Goal: Task Accomplishment & Management: Manage account settings

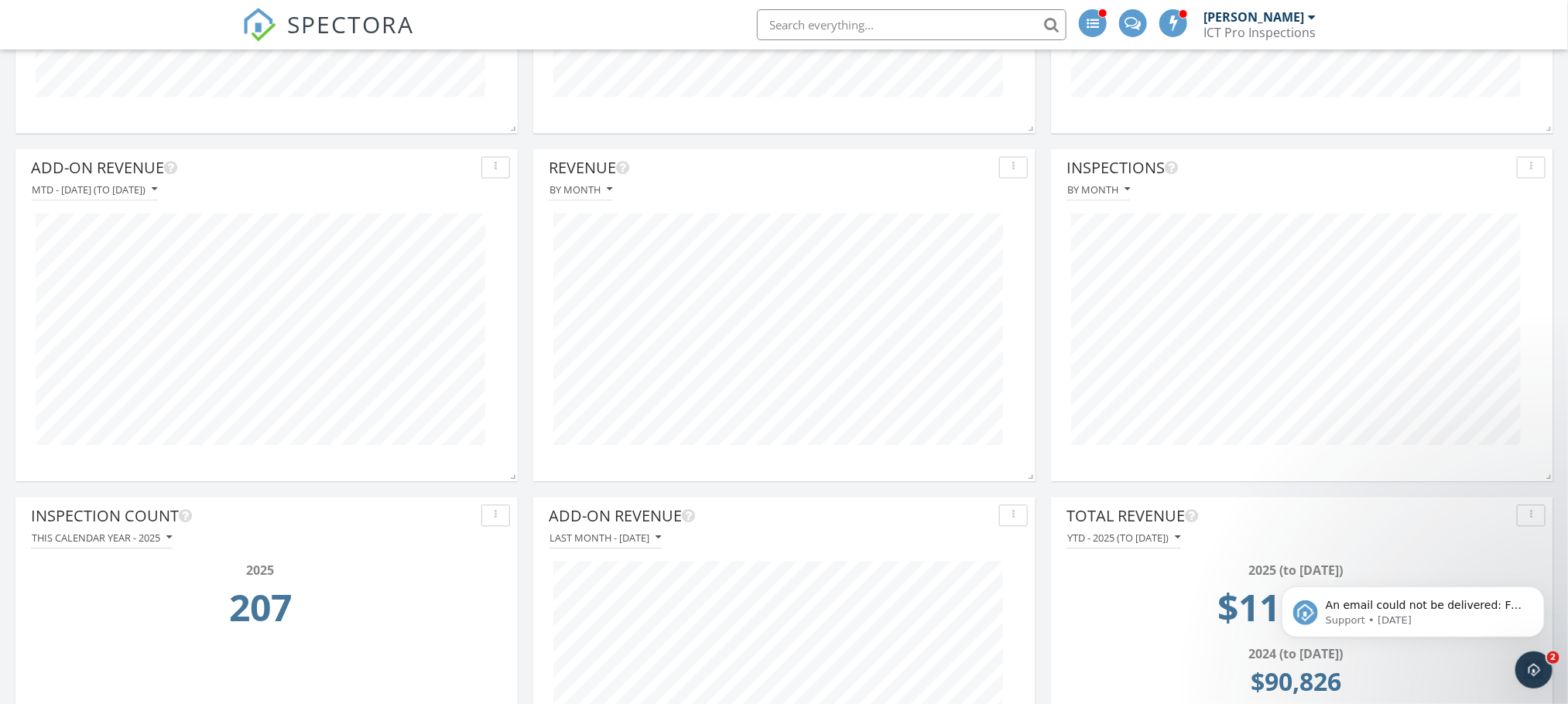
scroll to position [1625, 0]
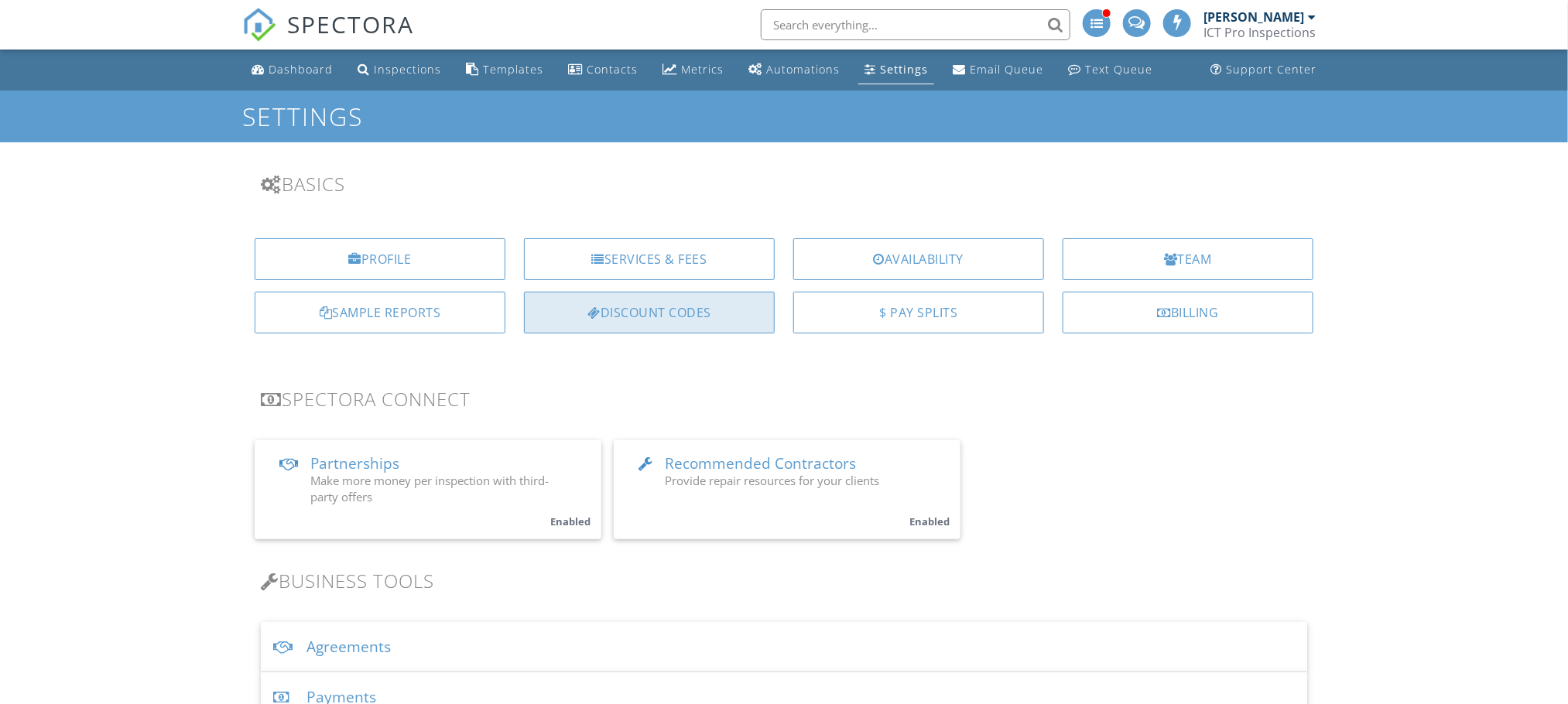
click at [636, 305] on div "Discount Codes" at bounding box center [649, 313] width 251 height 42
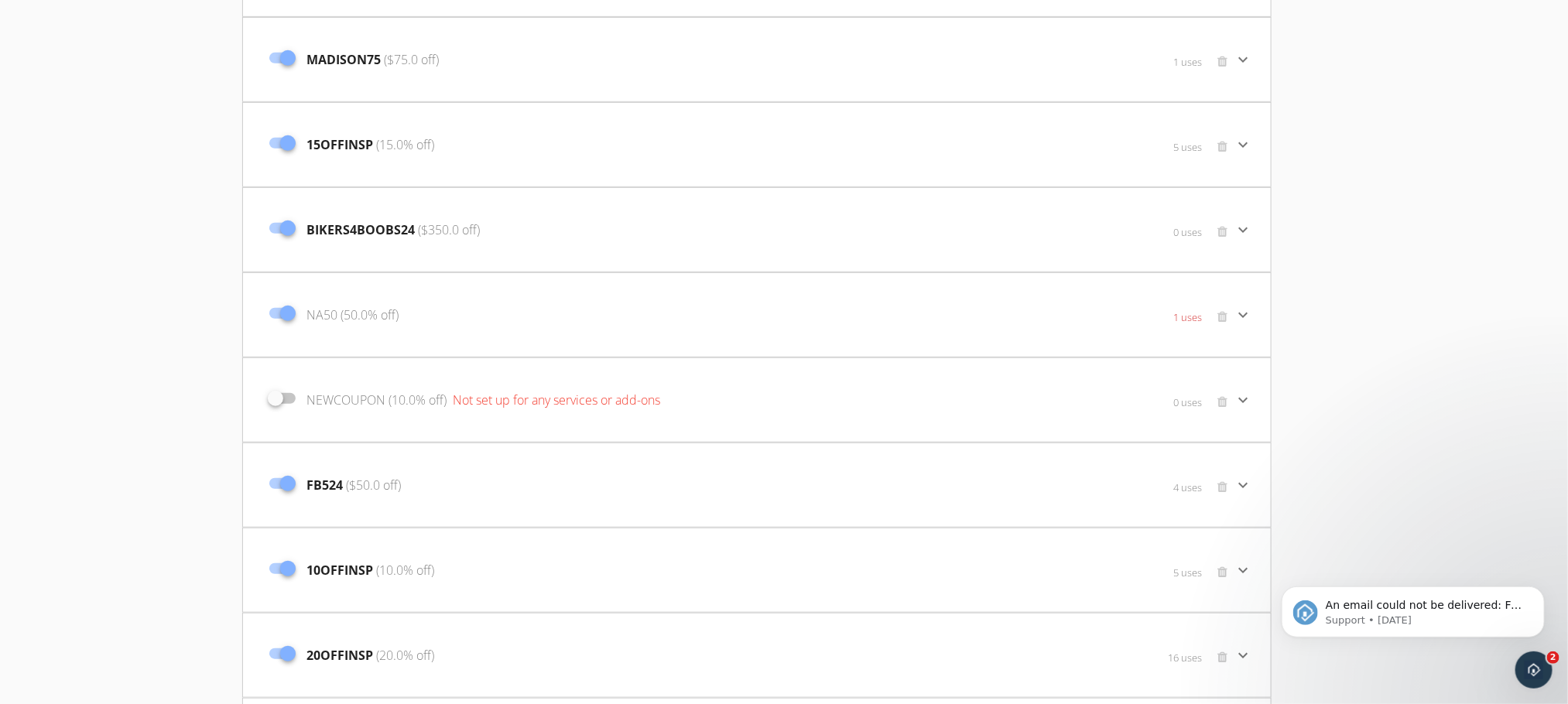
scroll to position [581, 0]
